Goal: Book appointment/travel/reservation

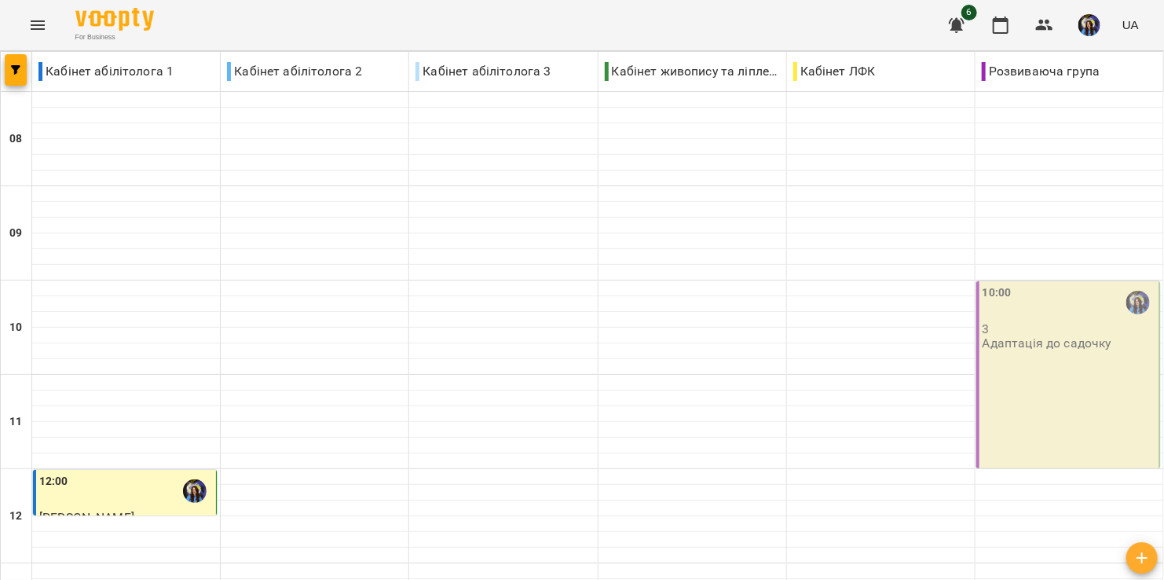
scroll to position [301, 0]
type input "**********"
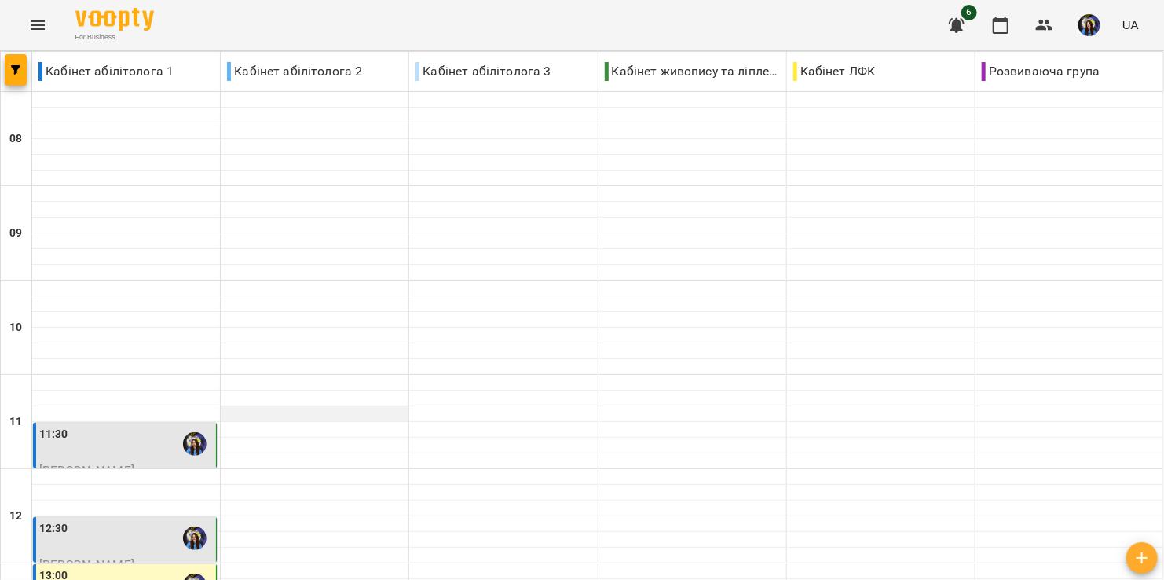
scroll to position [0, 0]
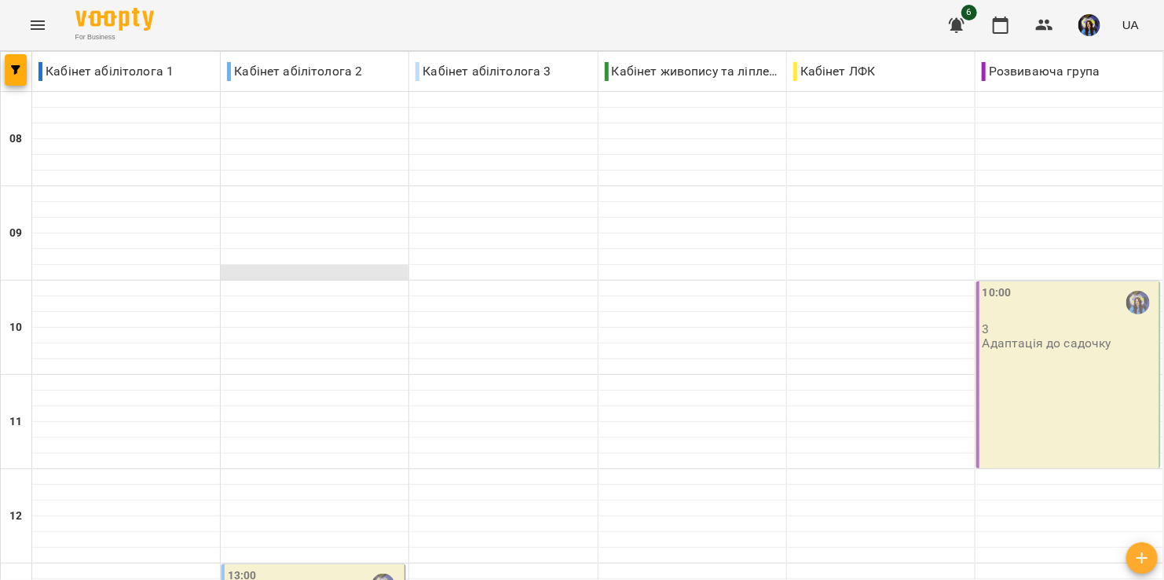
scroll to position [342, 0]
click at [320, 567] on div "13:00" at bounding box center [315, 585] width 174 height 36
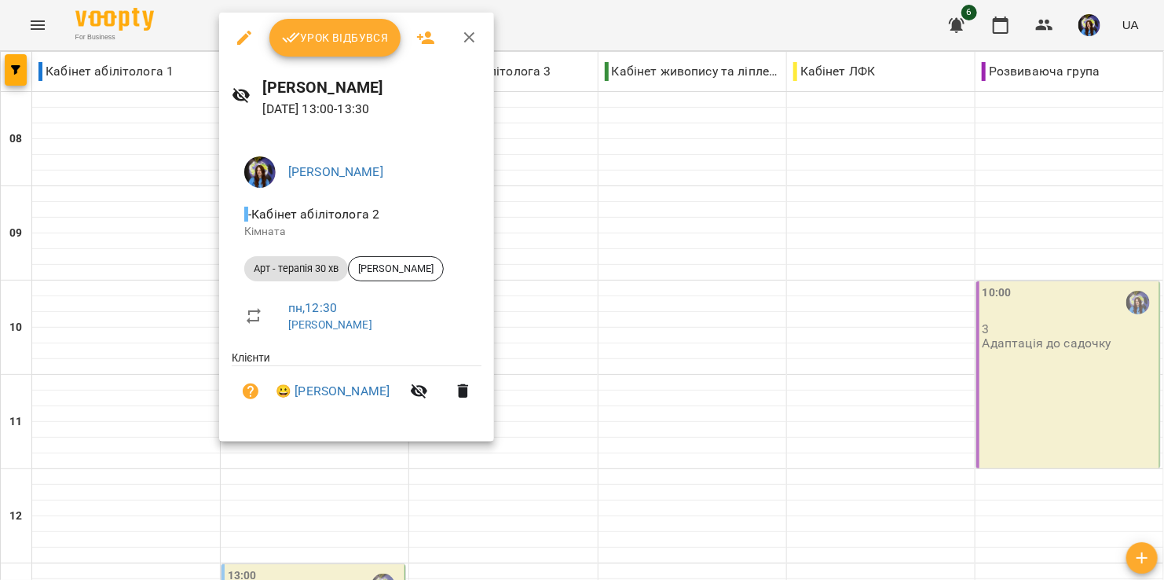
click at [690, 225] on div at bounding box center [582, 290] width 1164 height 580
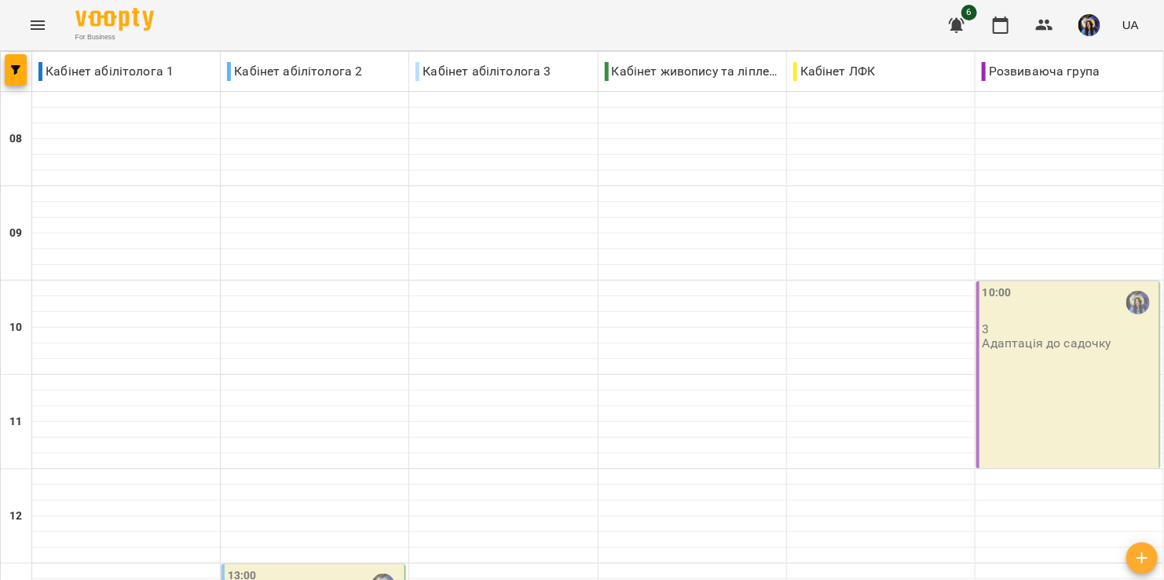
scroll to position [325, 0]
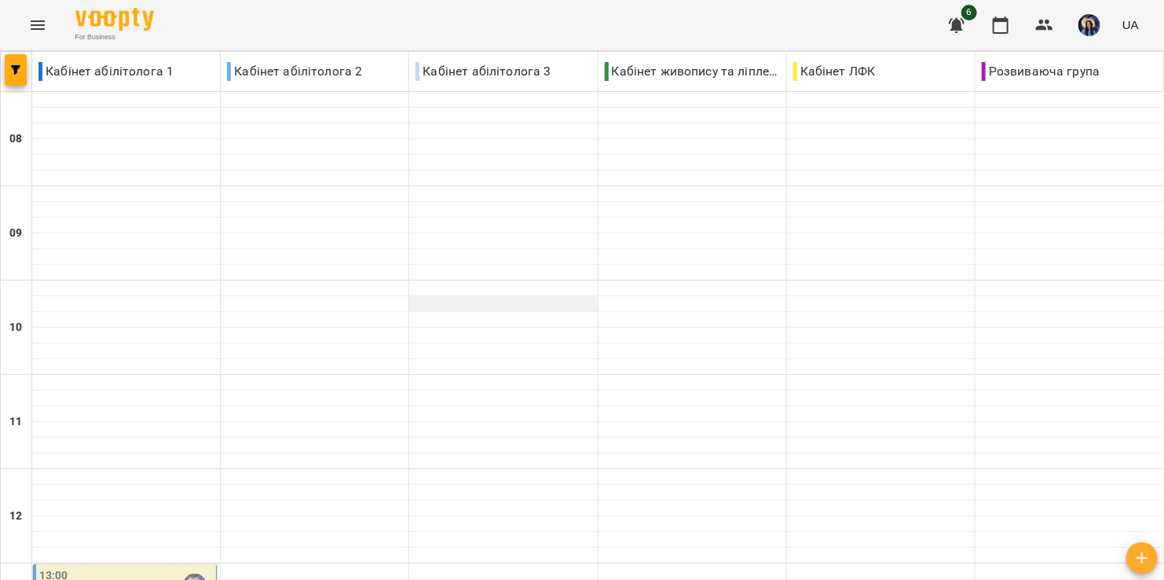
scroll to position [380, 0]
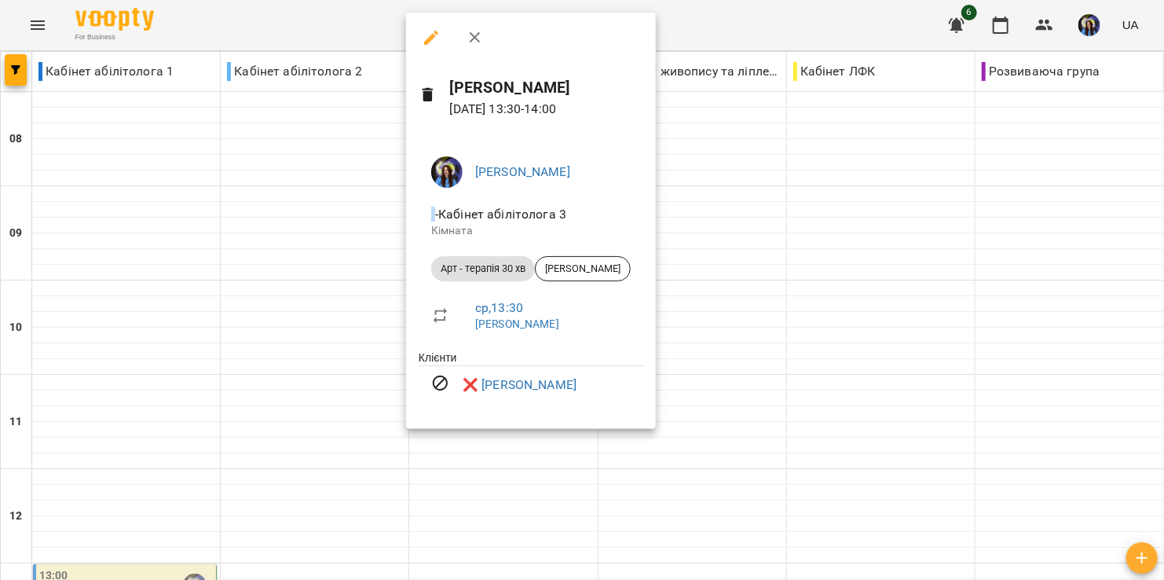
click at [738, 307] on div at bounding box center [582, 290] width 1164 height 580
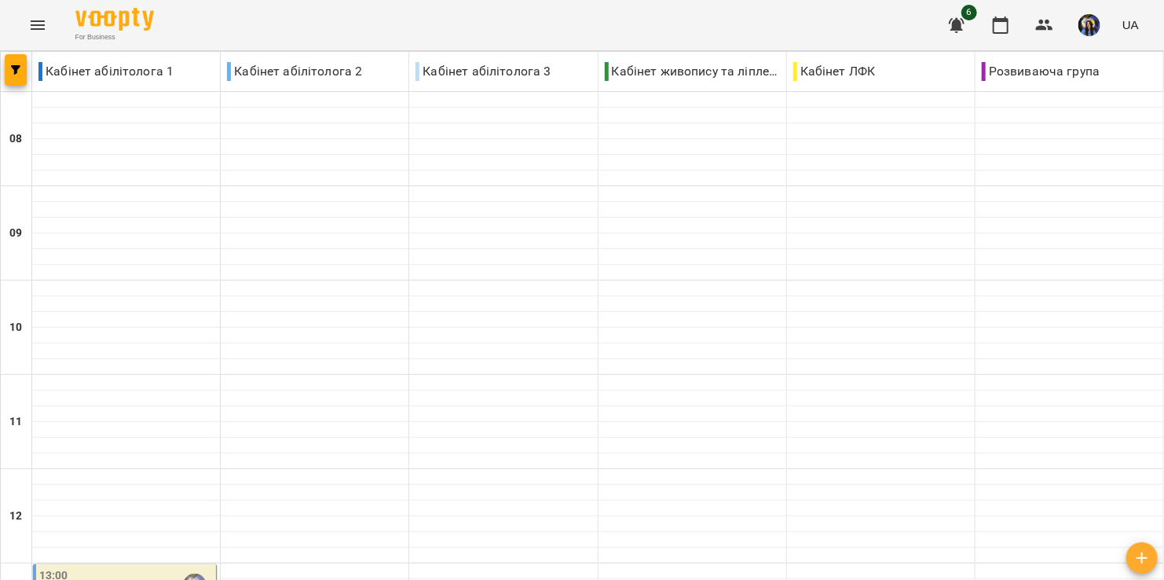
click at [151, 567] on div "13:00" at bounding box center [126, 585] width 174 height 36
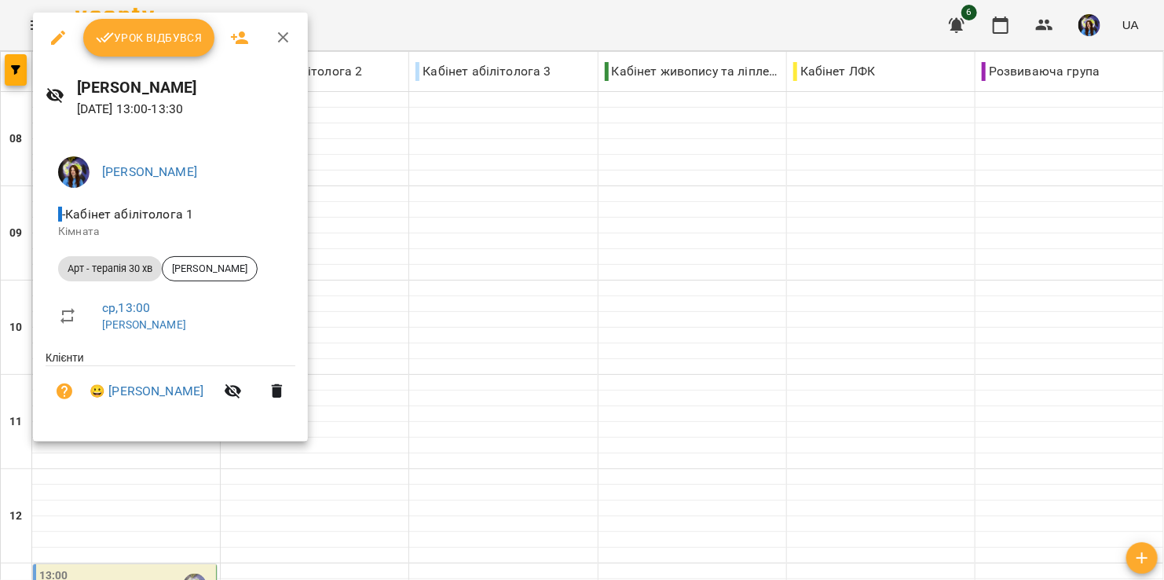
click at [369, 349] on div at bounding box center [582, 290] width 1164 height 580
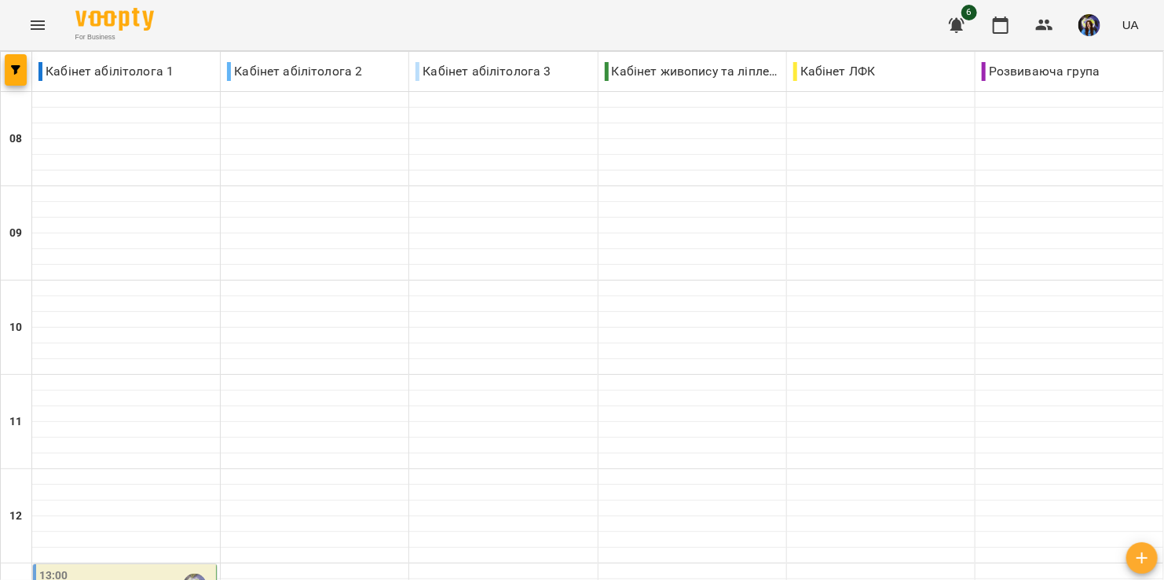
scroll to position [591, 0]
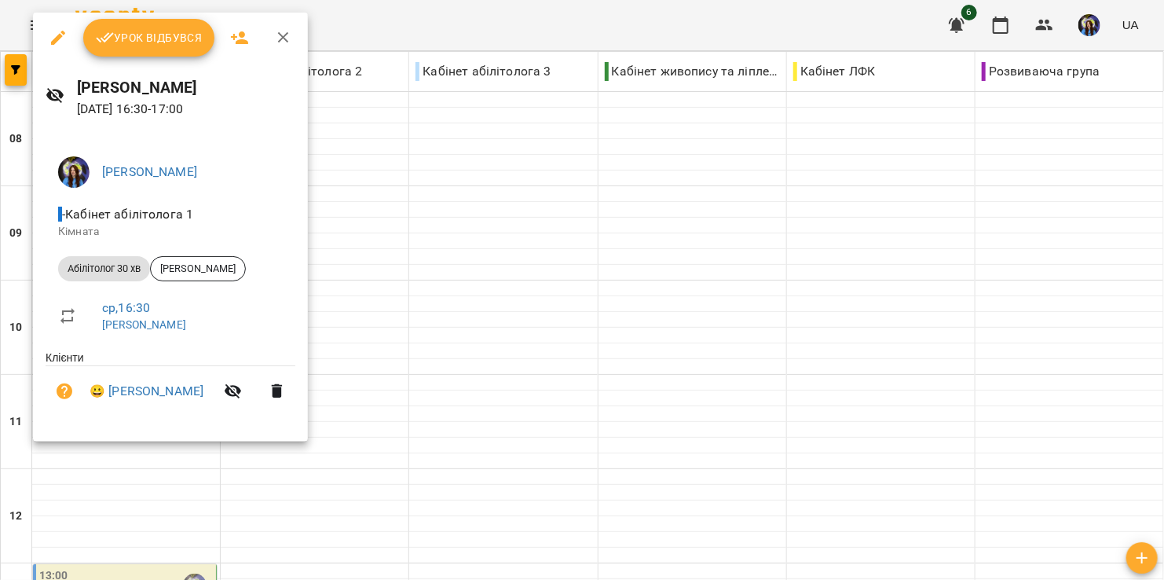
click at [466, 350] on div at bounding box center [582, 290] width 1164 height 580
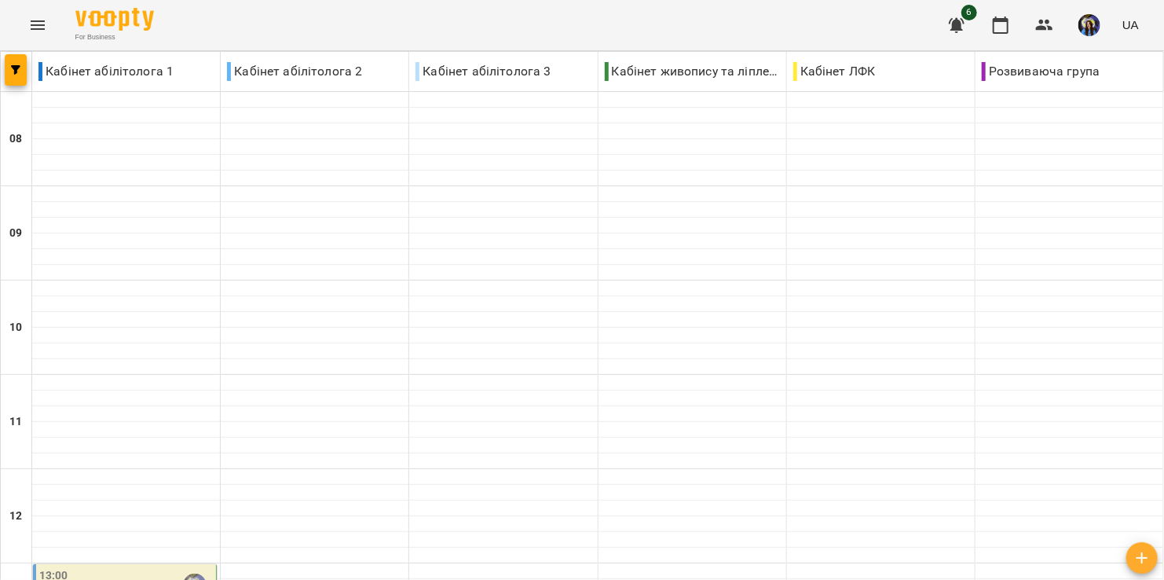
scroll to position [251, 0]
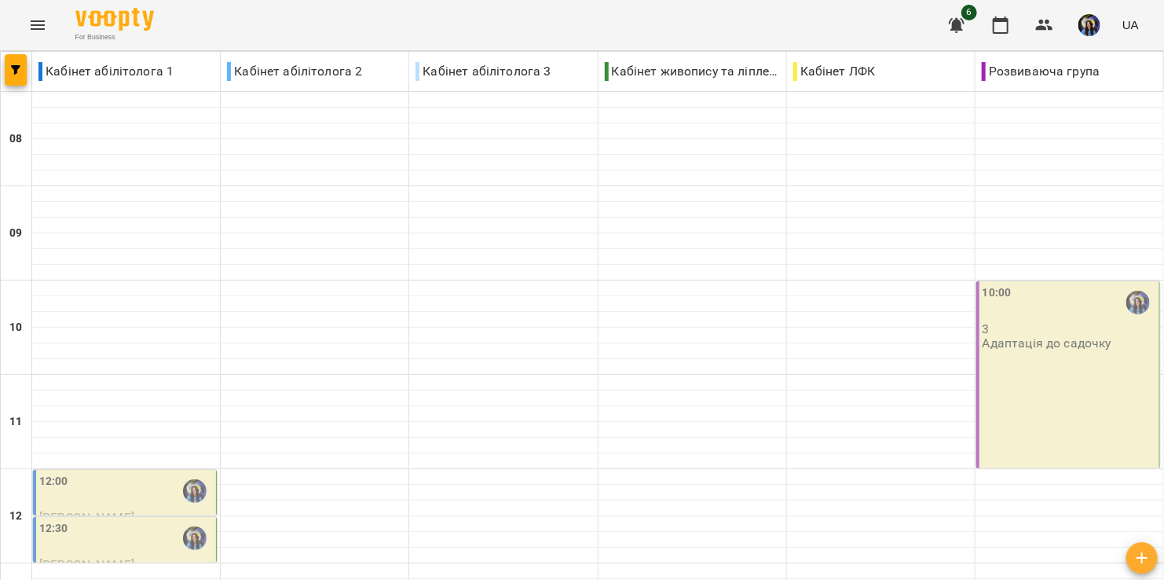
scroll to position [213, 0]
click at [109, 473] on div "12:00" at bounding box center [126, 491] width 174 height 36
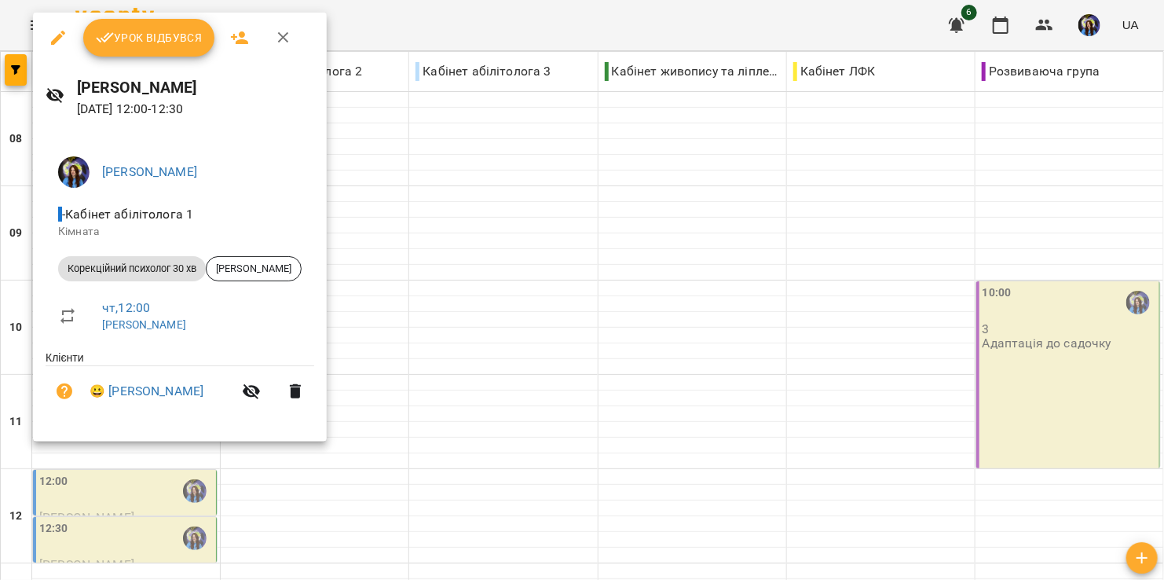
click at [519, 350] on div at bounding box center [582, 290] width 1164 height 580
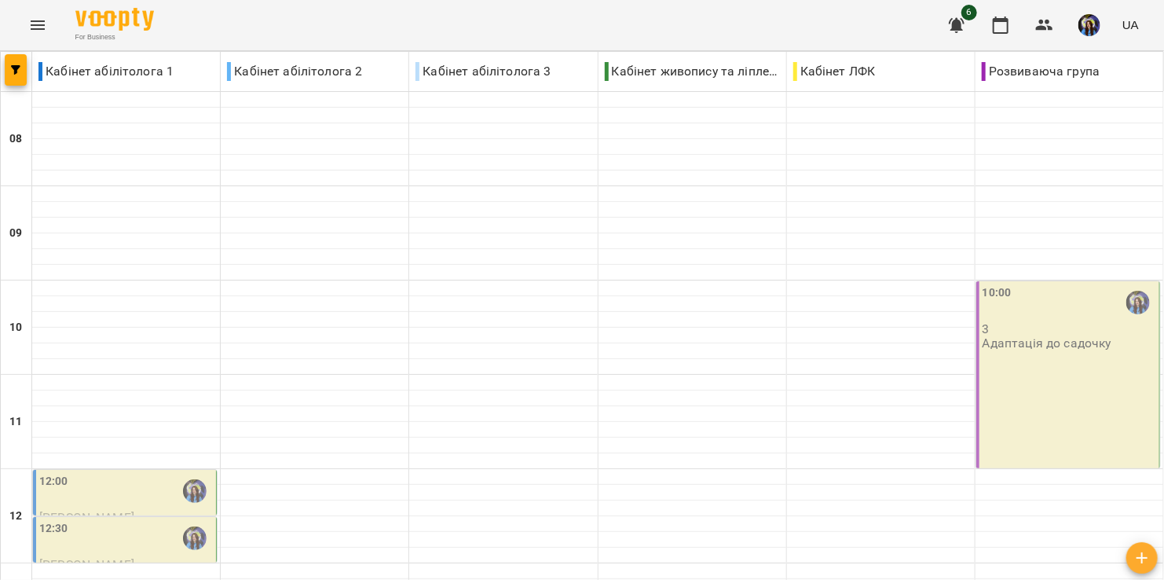
click at [128, 520] on div "12:30" at bounding box center [126, 538] width 174 height 36
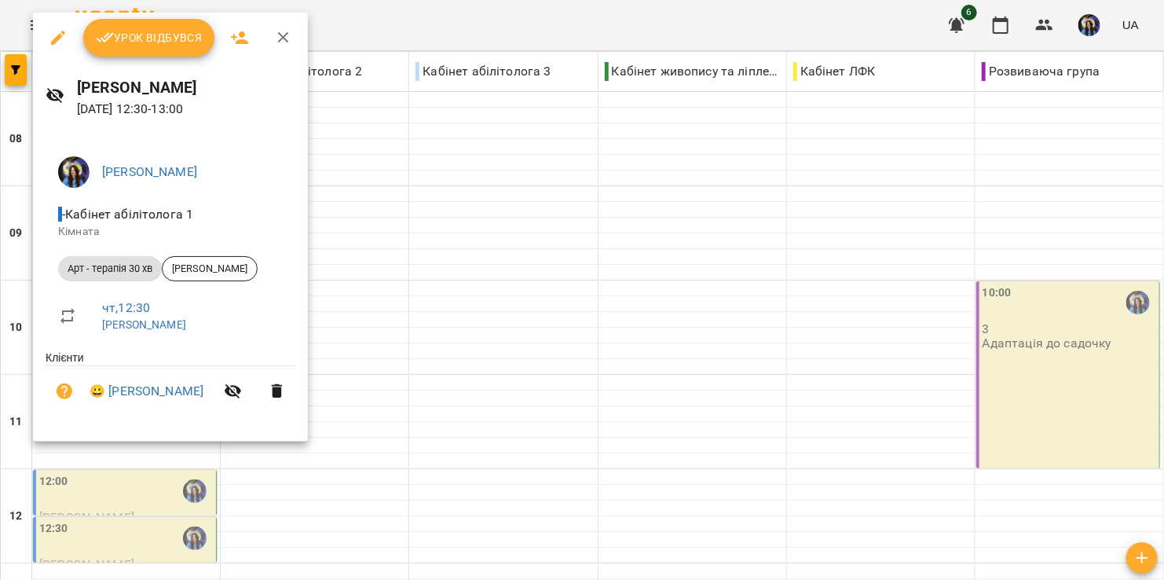
click at [512, 306] on div at bounding box center [582, 290] width 1164 height 580
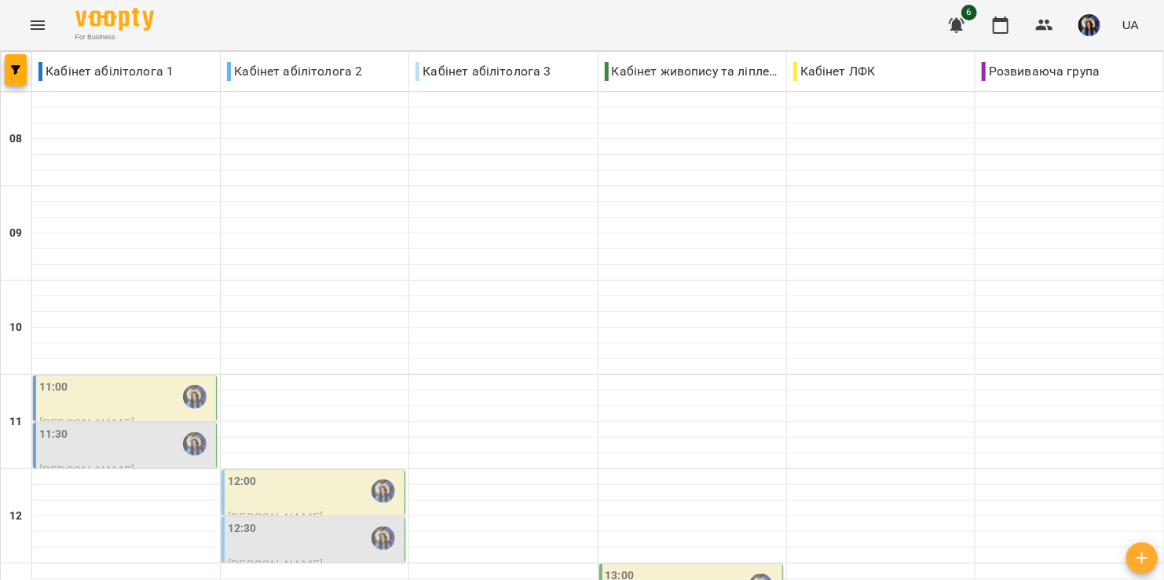
scroll to position [239, 0]
click at [339, 473] on div "12:00" at bounding box center [315, 491] width 174 height 36
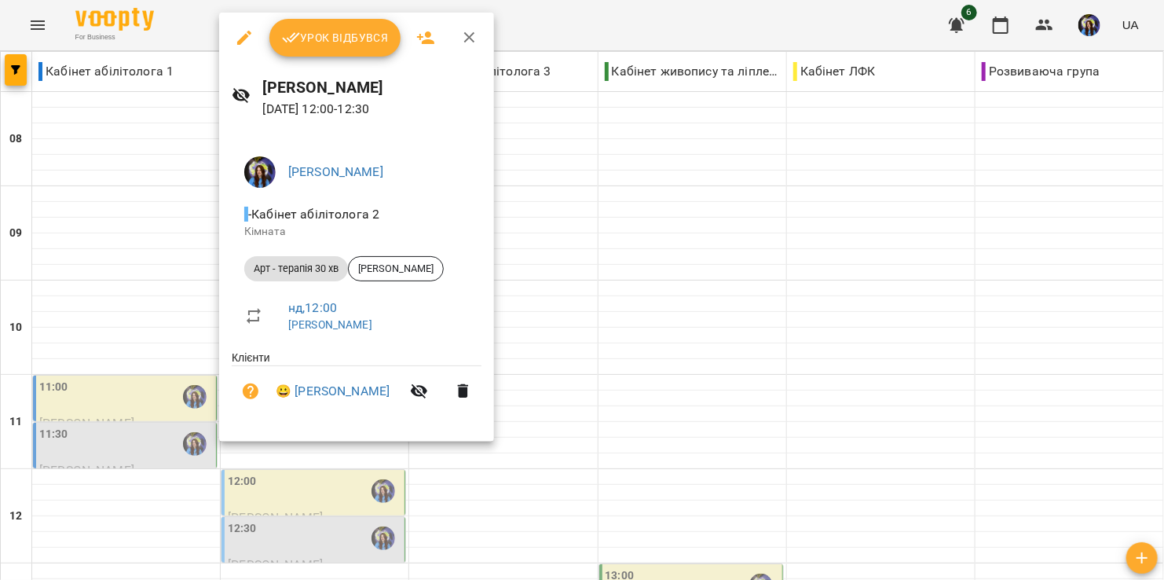
click at [112, 285] on div at bounding box center [582, 290] width 1164 height 580
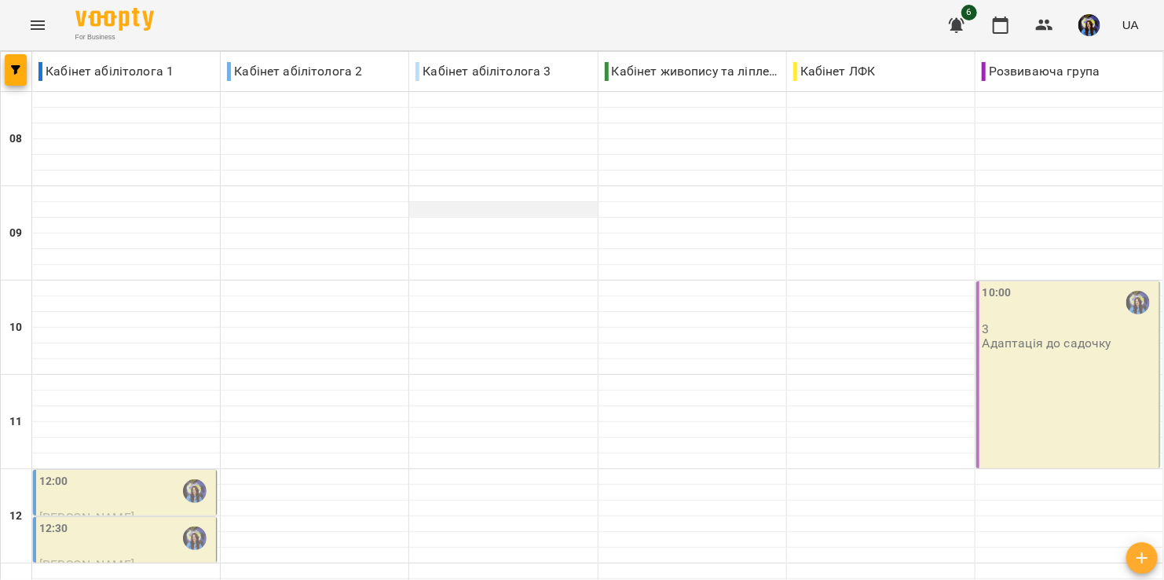
scroll to position [662, 0]
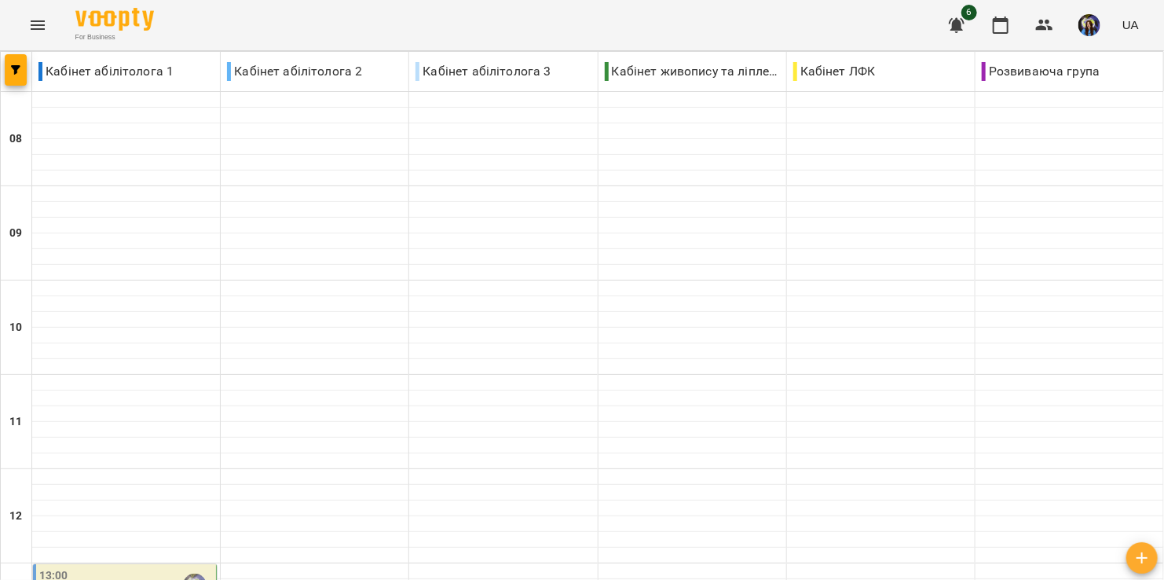
scroll to position [841, 0]
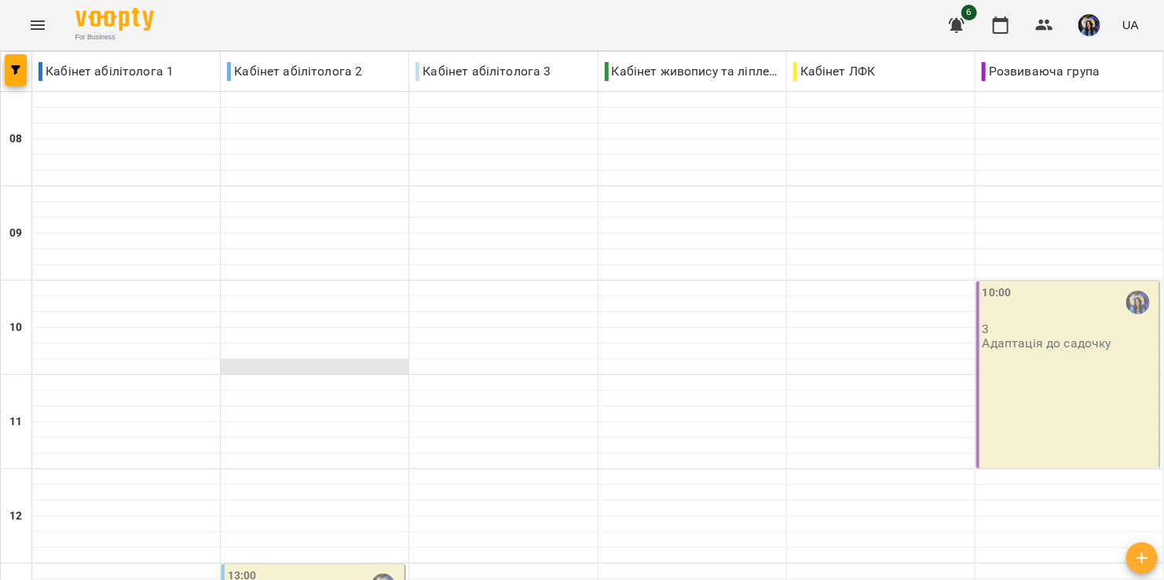
scroll to position [814, 0]
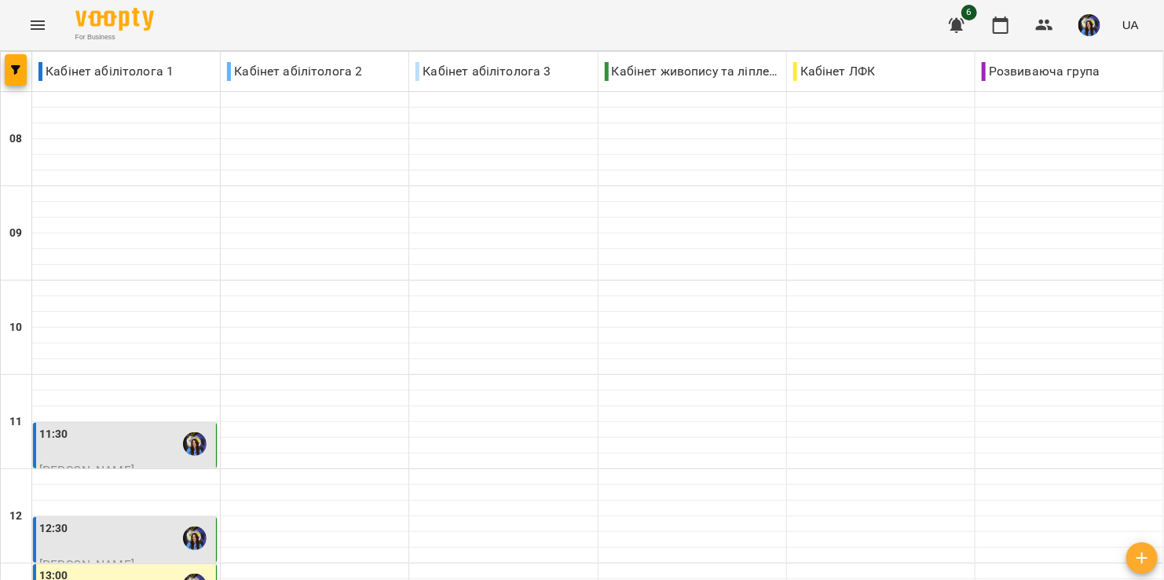
scroll to position [681, 0]
click at [961, 20] on icon "button" at bounding box center [957, 25] width 16 height 15
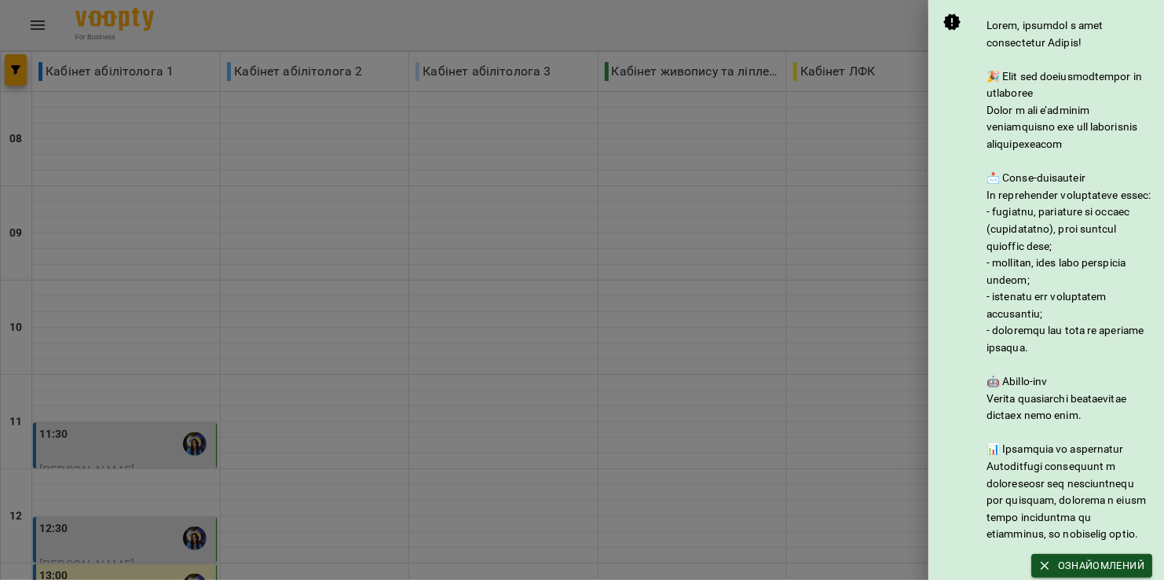
click at [702, 242] on div at bounding box center [582, 290] width 1164 height 580
